Goal: Check status: Check status

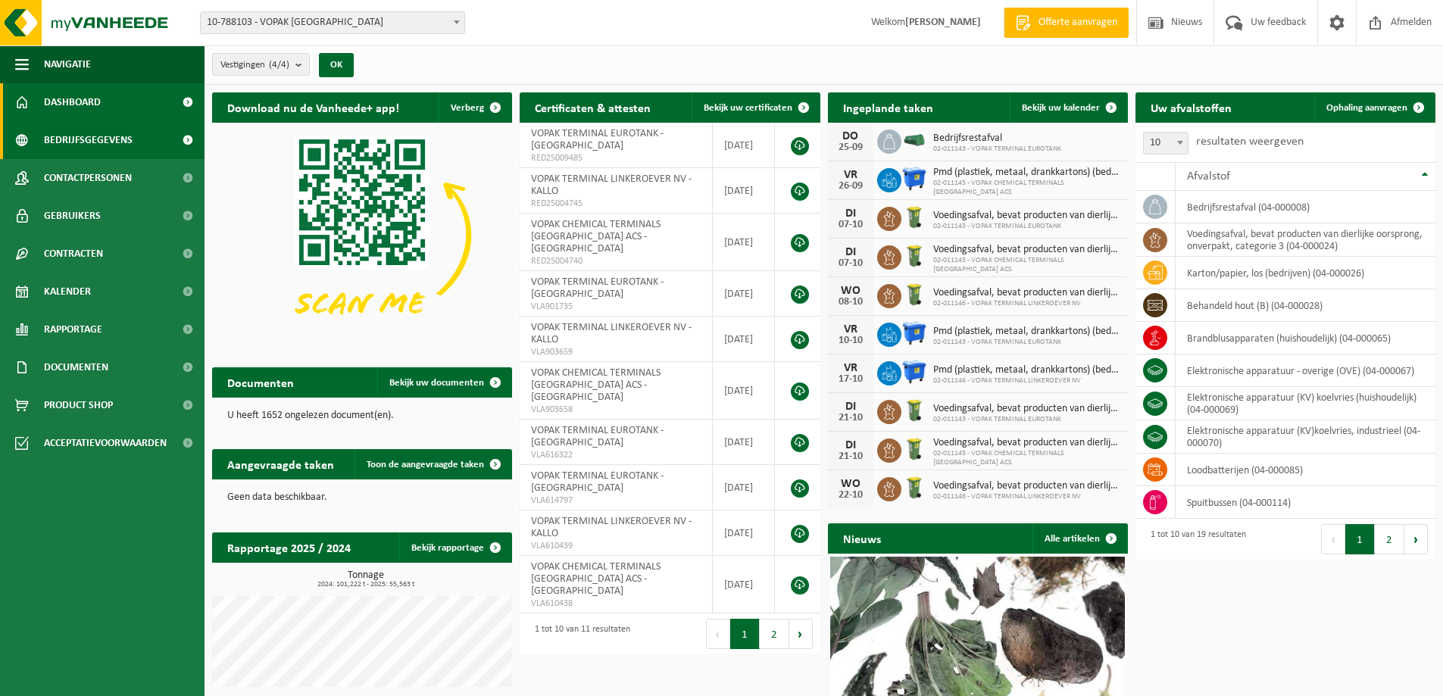
click at [133, 139] on link "Bedrijfsgegevens" at bounding box center [102, 140] width 205 height 38
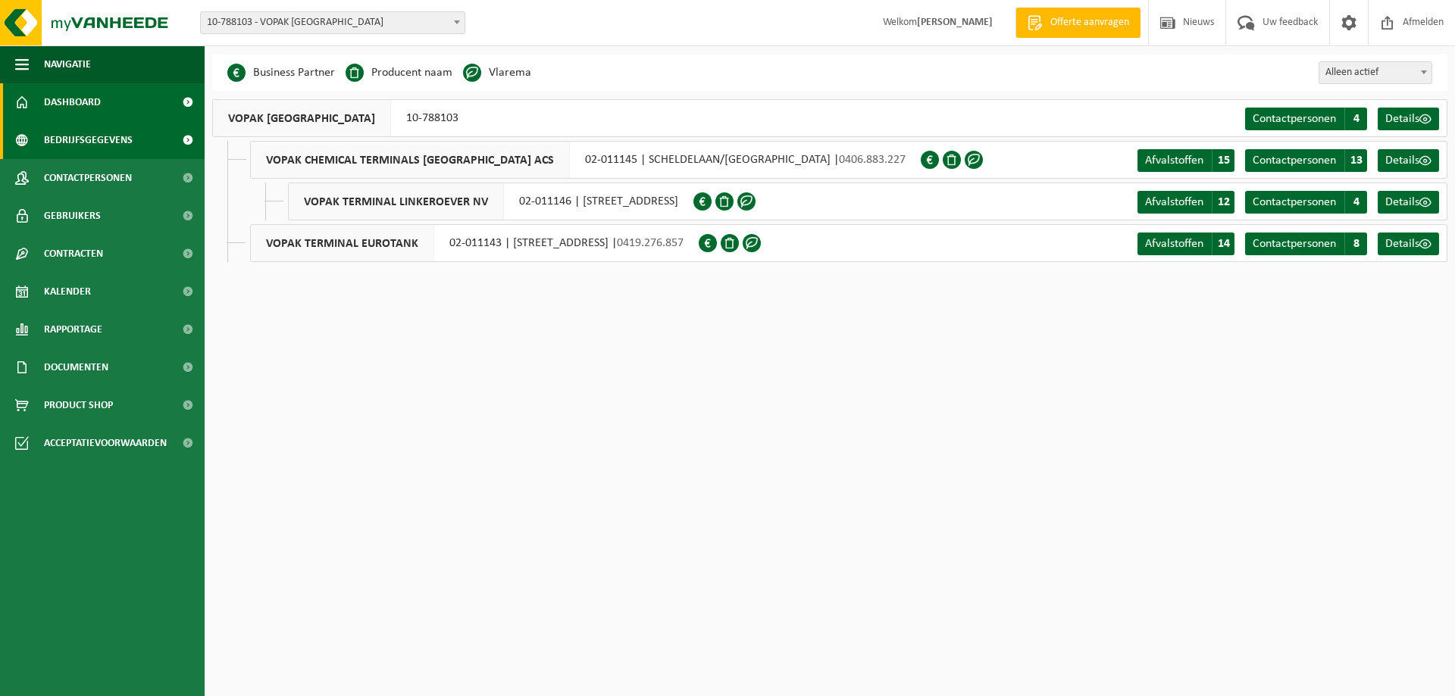
click at [135, 106] on link "Dashboard" at bounding box center [102, 102] width 205 height 38
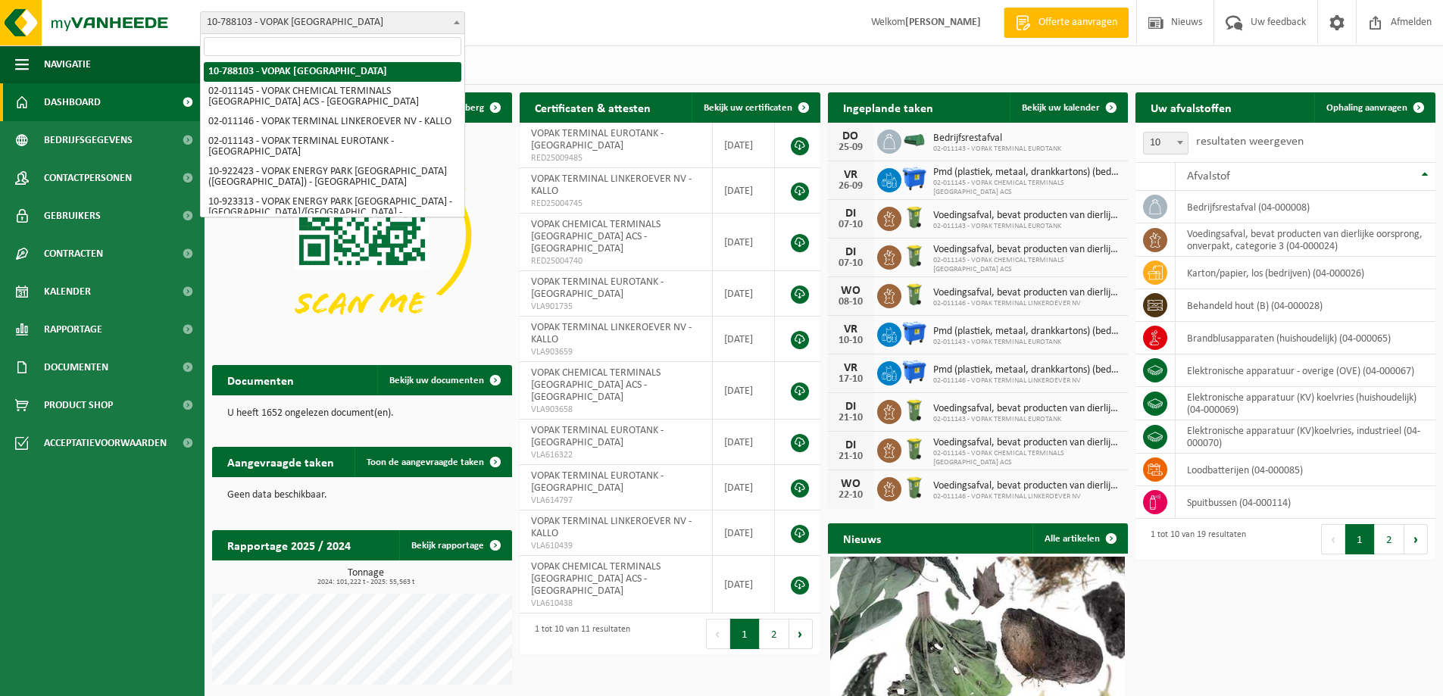
click at [339, 20] on span "10-788103 - VOPAK [GEOGRAPHIC_DATA]" at bounding box center [333, 22] width 264 height 21
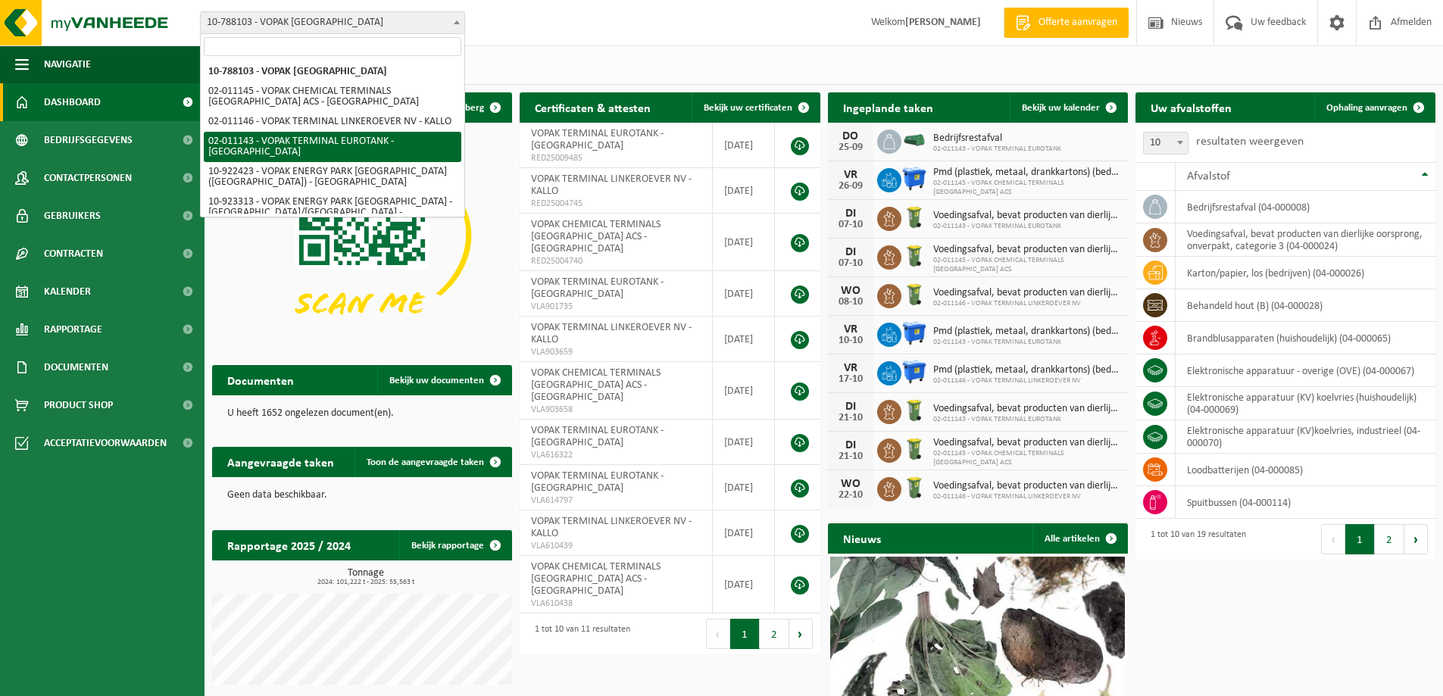
select select "2100"
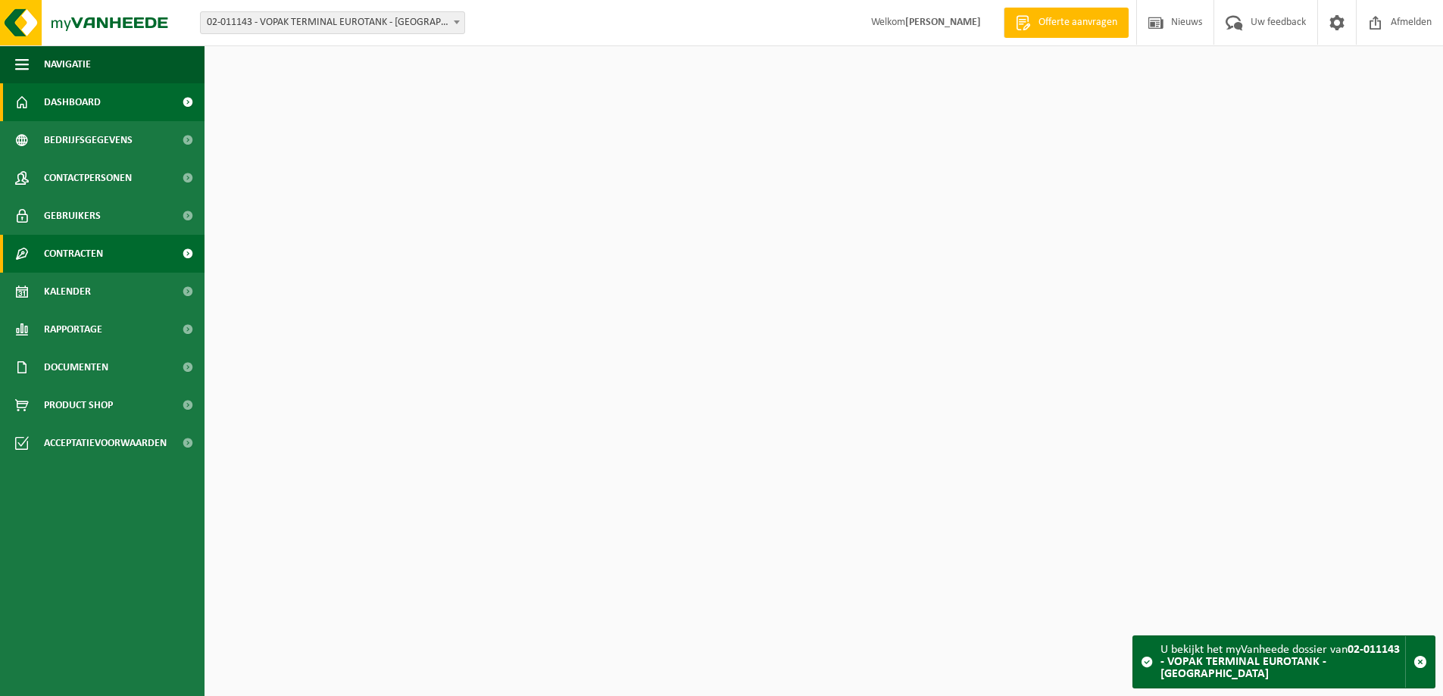
click at [151, 263] on link "Contracten" at bounding box center [102, 254] width 205 height 38
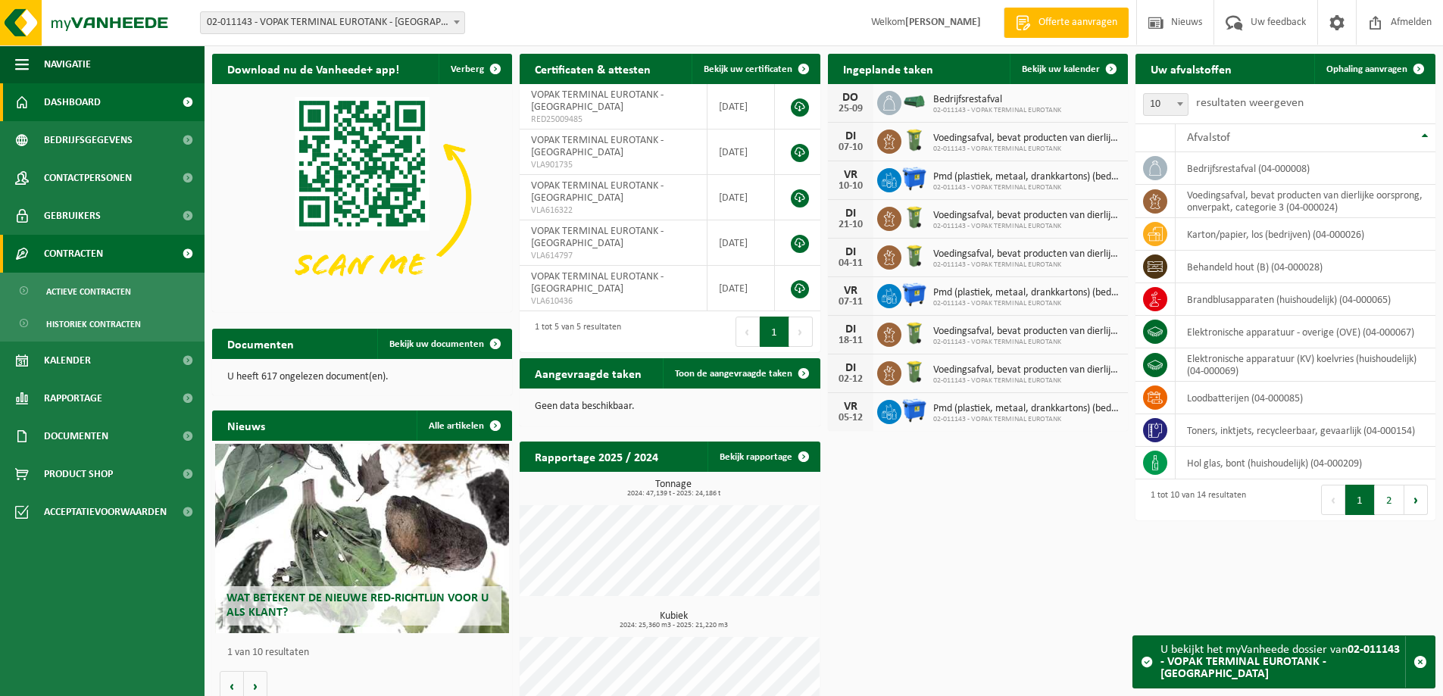
click at [159, 251] on link "Contracten" at bounding box center [102, 254] width 205 height 38
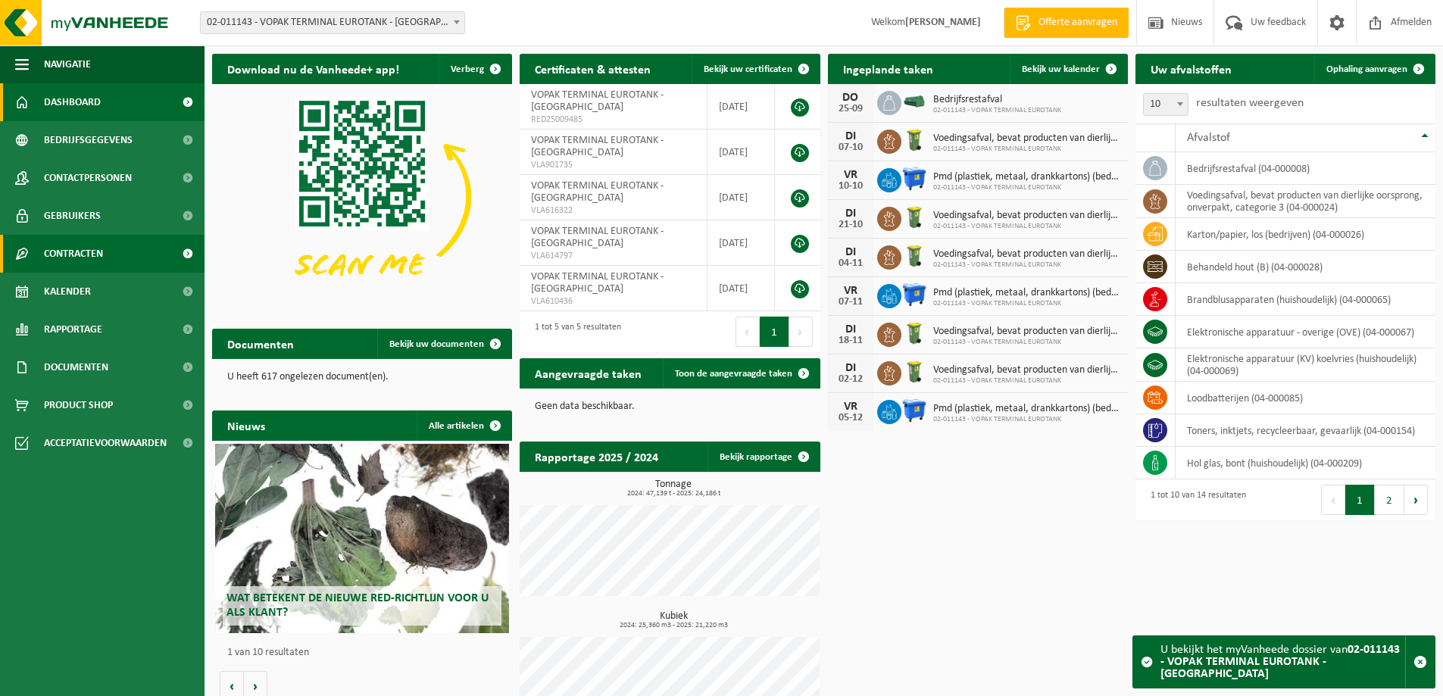
click at [158, 251] on link "Contracten" at bounding box center [102, 254] width 205 height 38
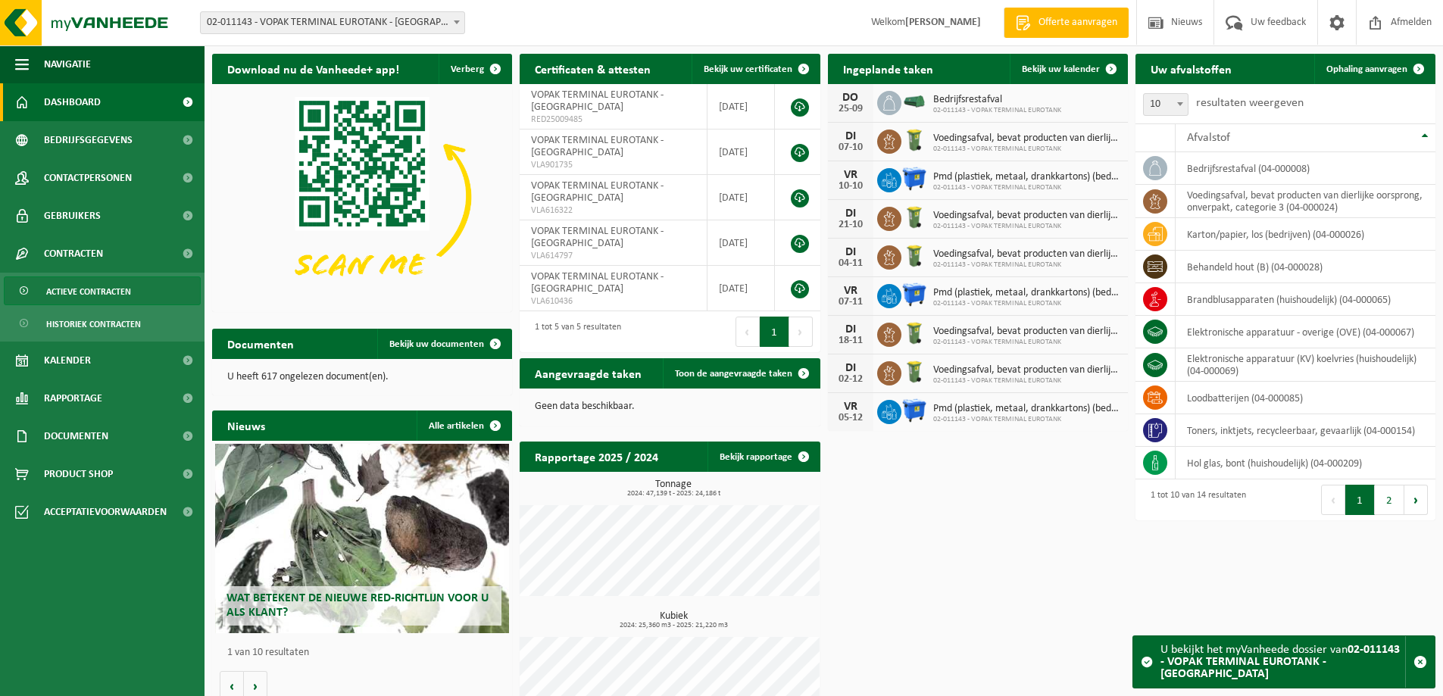
click at [126, 298] on span "Actieve contracten" at bounding box center [88, 291] width 85 height 29
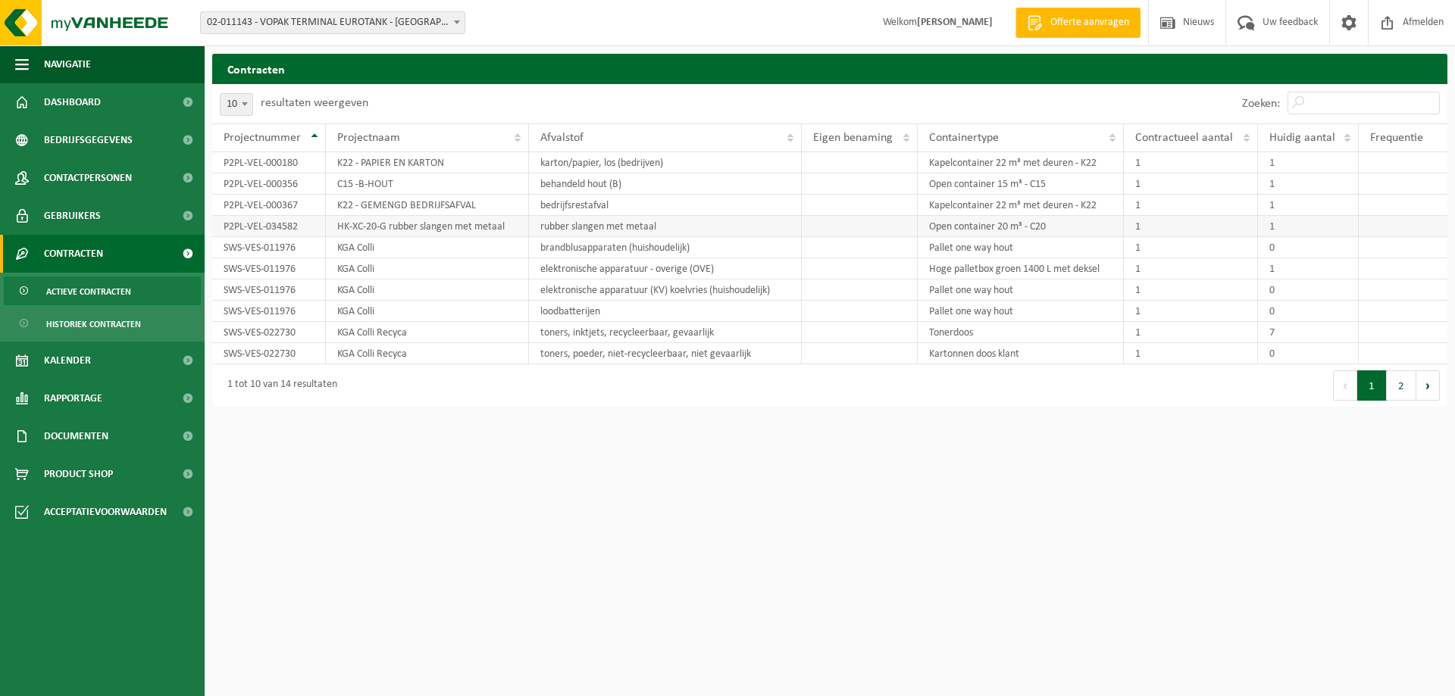
click at [701, 224] on td "rubber slangen met metaal" at bounding box center [665, 226] width 273 height 21
click at [633, 226] on td "rubber slangen met metaal" at bounding box center [665, 226] width 273 height 21
click at [255, 234] on td "P2PL-VEL-034582" at bounding box center [269, 226] width 114 height 21
click at [1395, 392] on button "2" at bounding box center [1401, 385] width 30 height 30
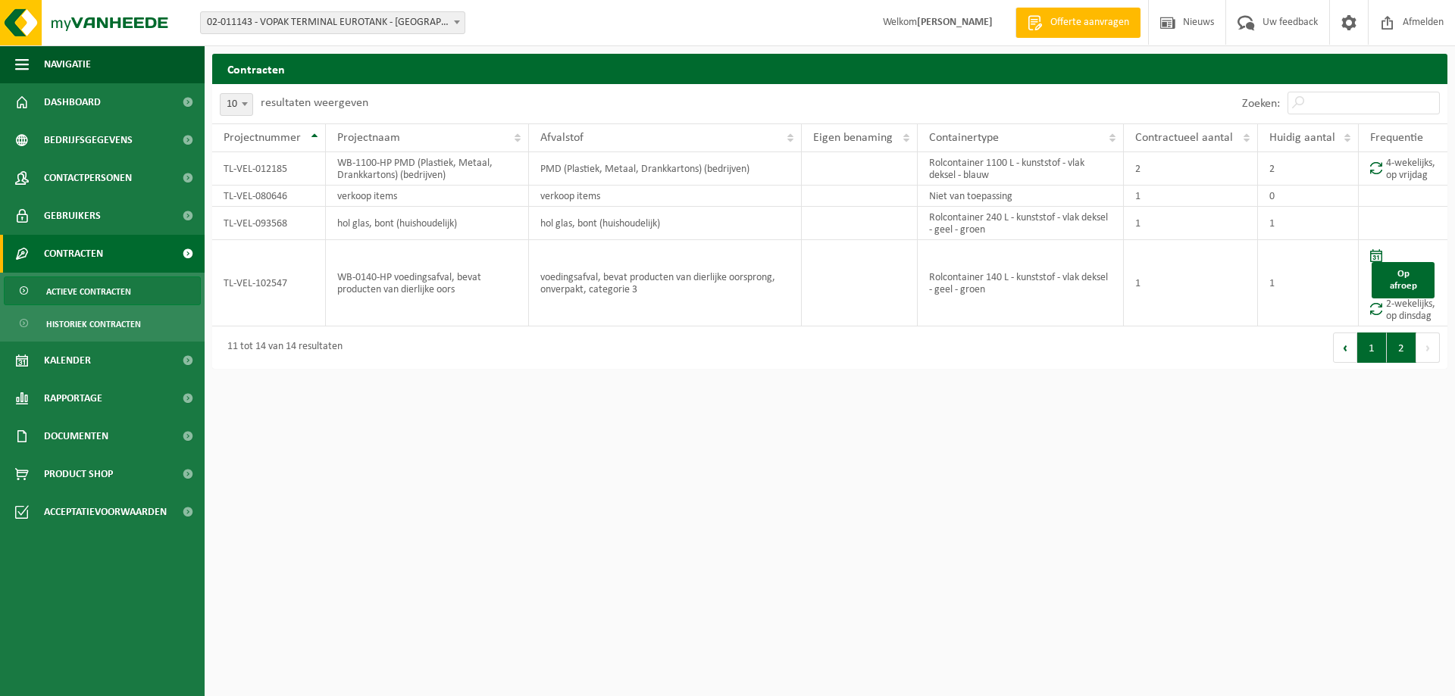
click at [1375, 363] on button "1" at bounding box center [1372, 348] width 30 height 30
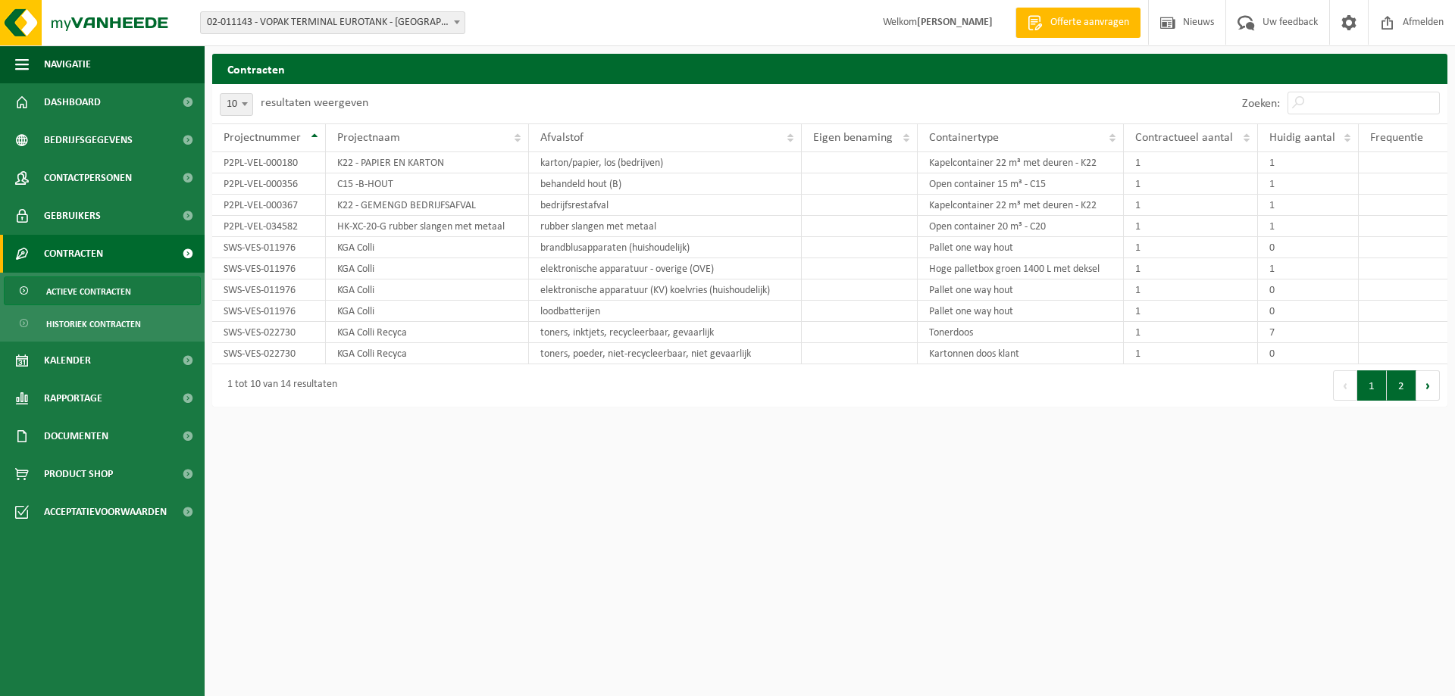
click at [1402, 384] on button "2" at bounding box center [1401, 385] width 30 height 30
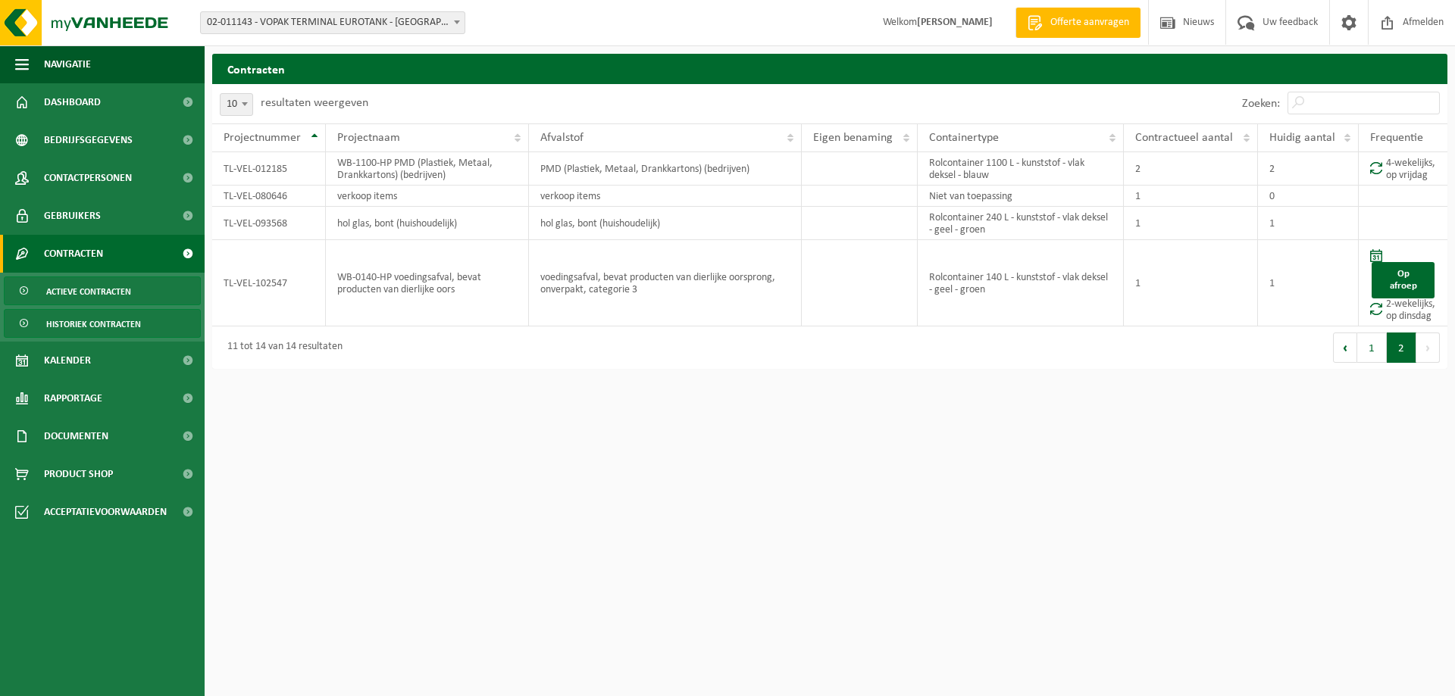
click at [111, 323] on span "Historiek contracten" at bounding box center [93, 324] width 95 height 29
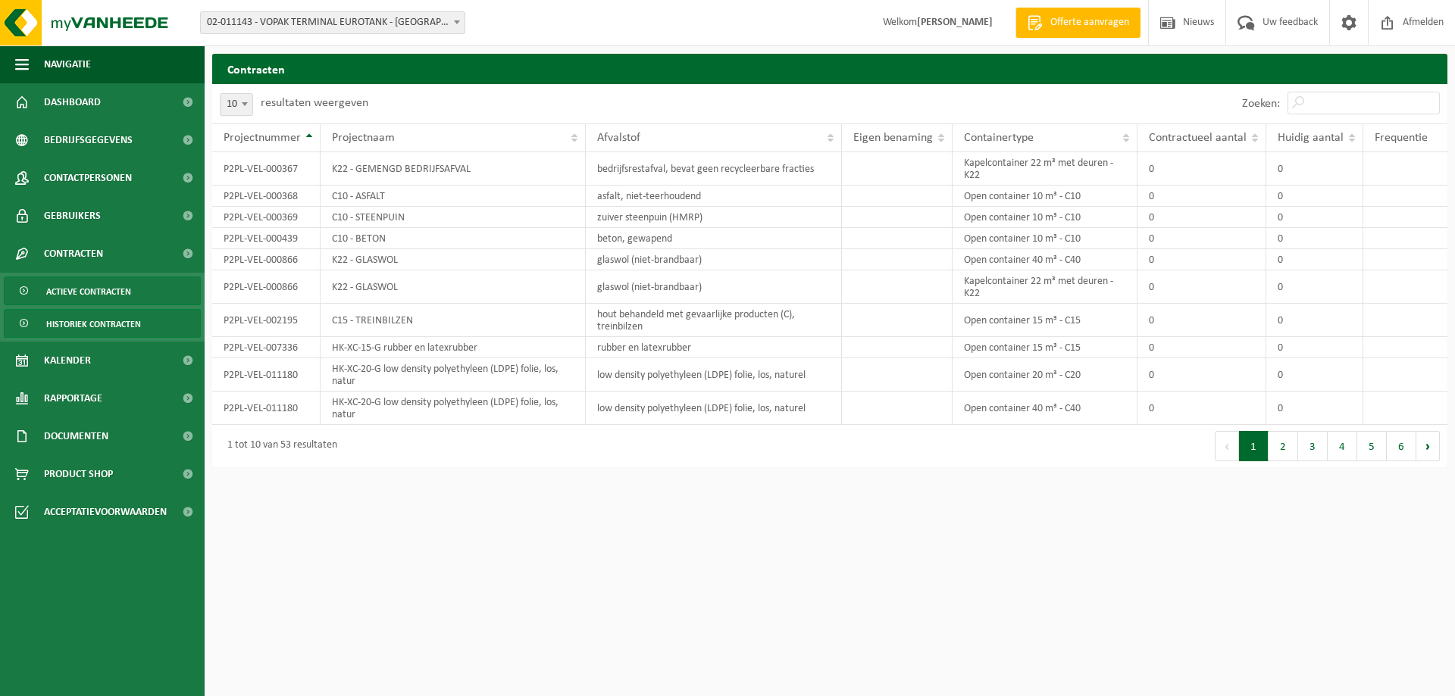
click at [142, 305] on link "Actieve contracten" at bounding box center [102, 291] width 197 height 29
